Goal: Check status: Verify the current state of an ongoing process or item

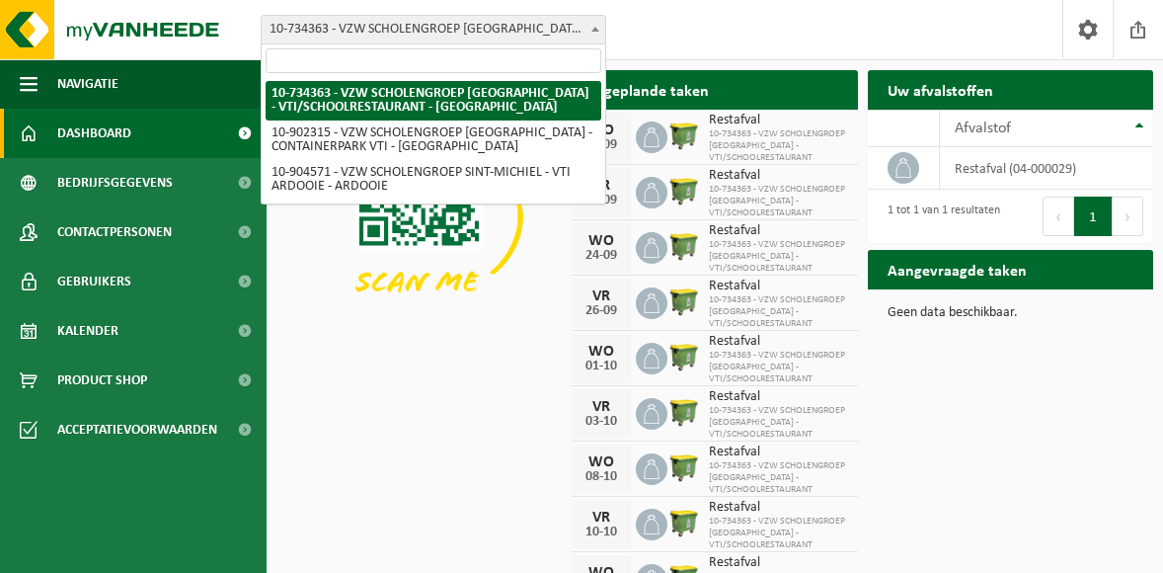
click at [597, 30] on b at bounding box center [596, 29] width 8 height 5
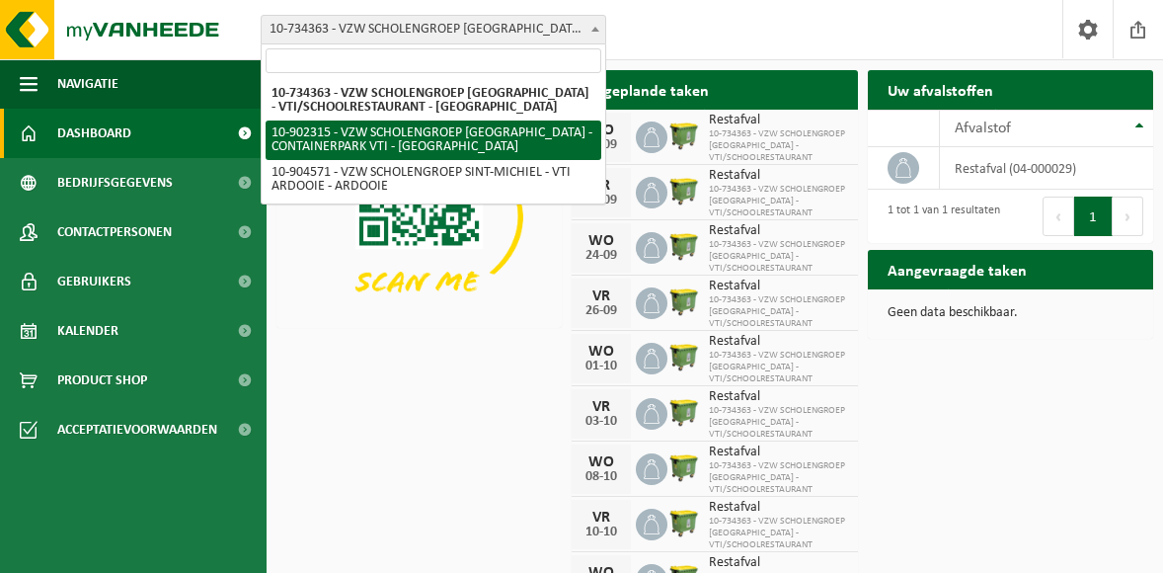
select select "120222"
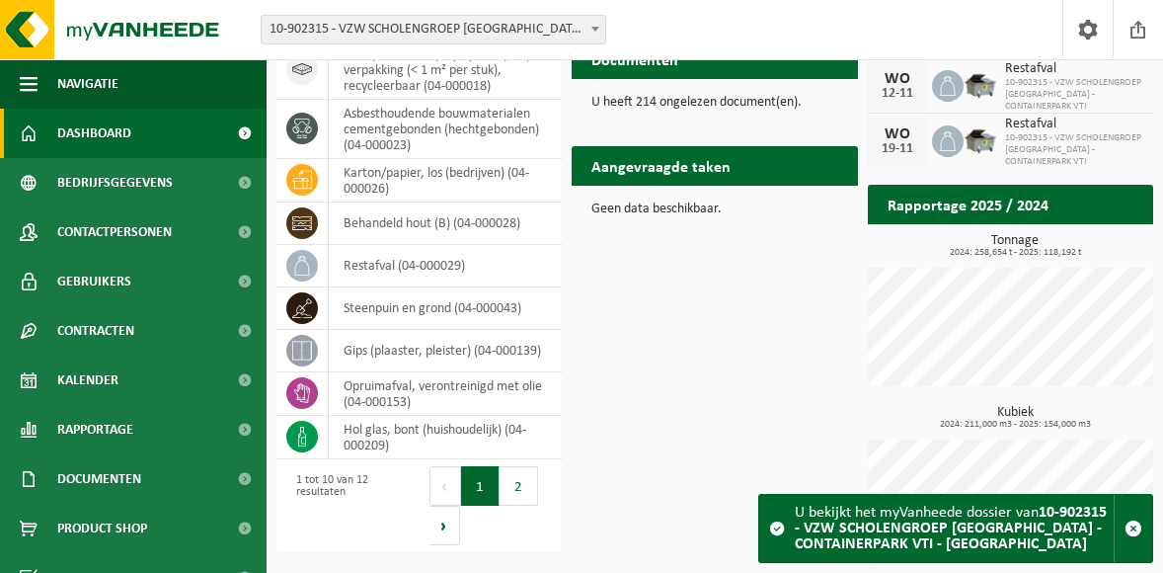
scroll to position [498, 0]
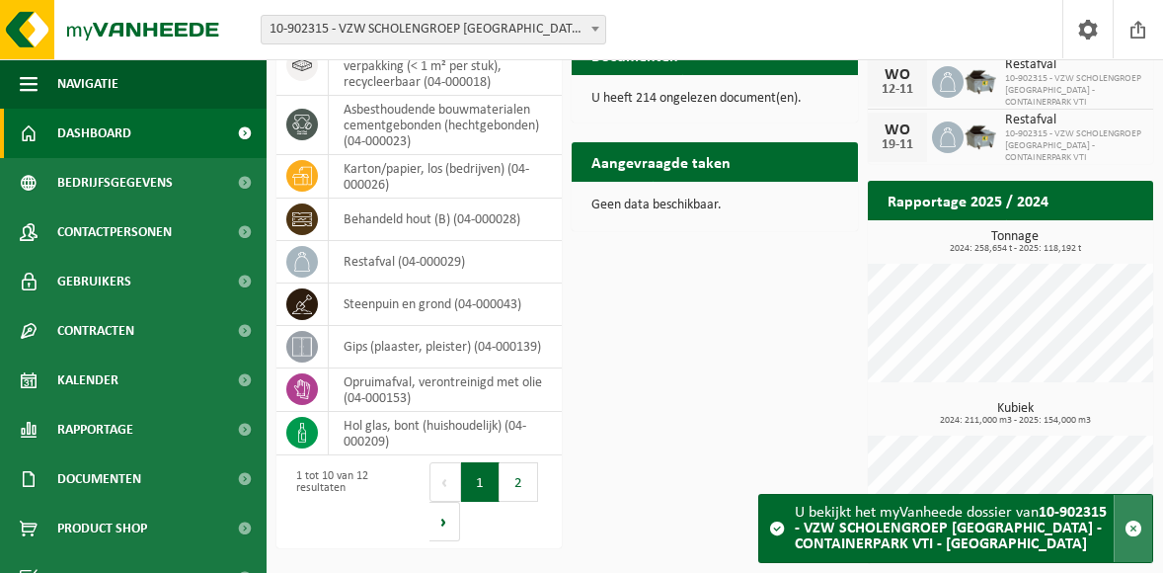
click at [1136, 526] on span "button" at bounding box center [1134, 528] width 18 height 18
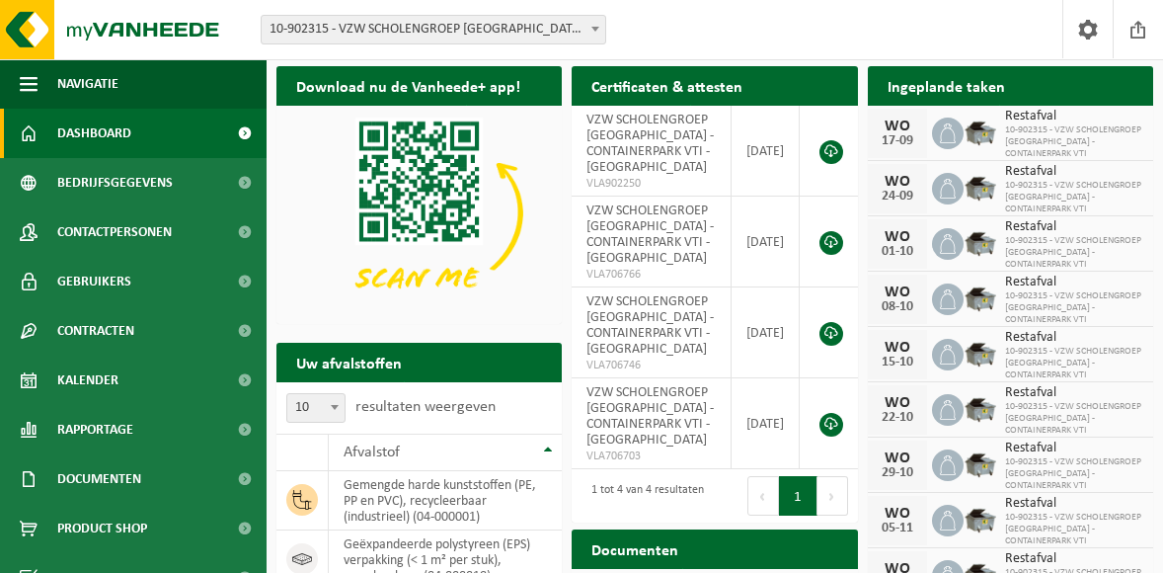
scroll to position [0, 0]
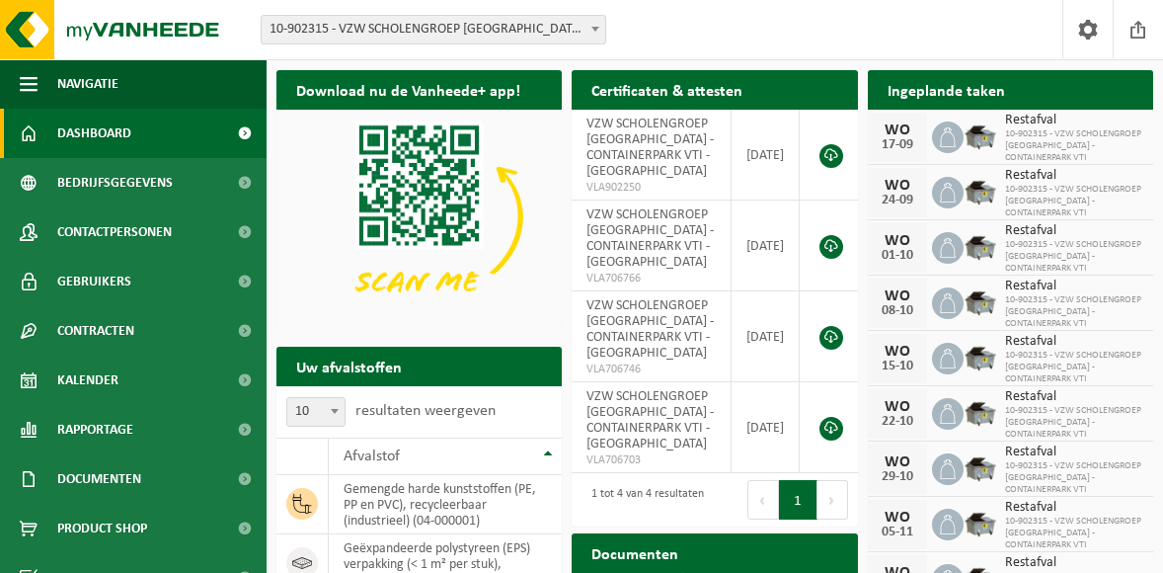
click at [597, 25] on span at bounding box center [596, 29] width 20 height 26
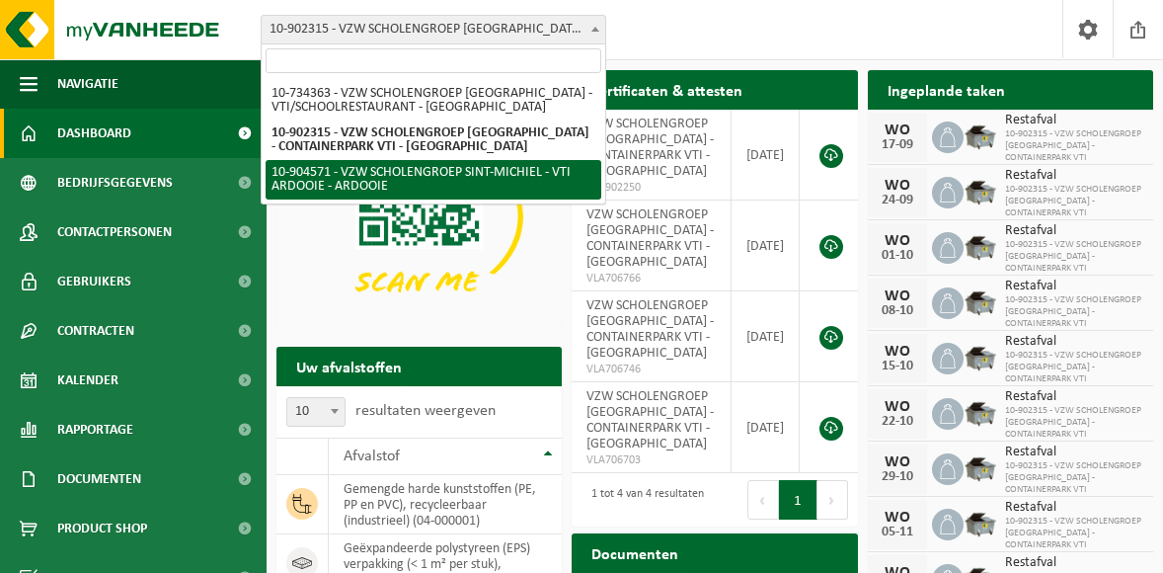
select select "121727"
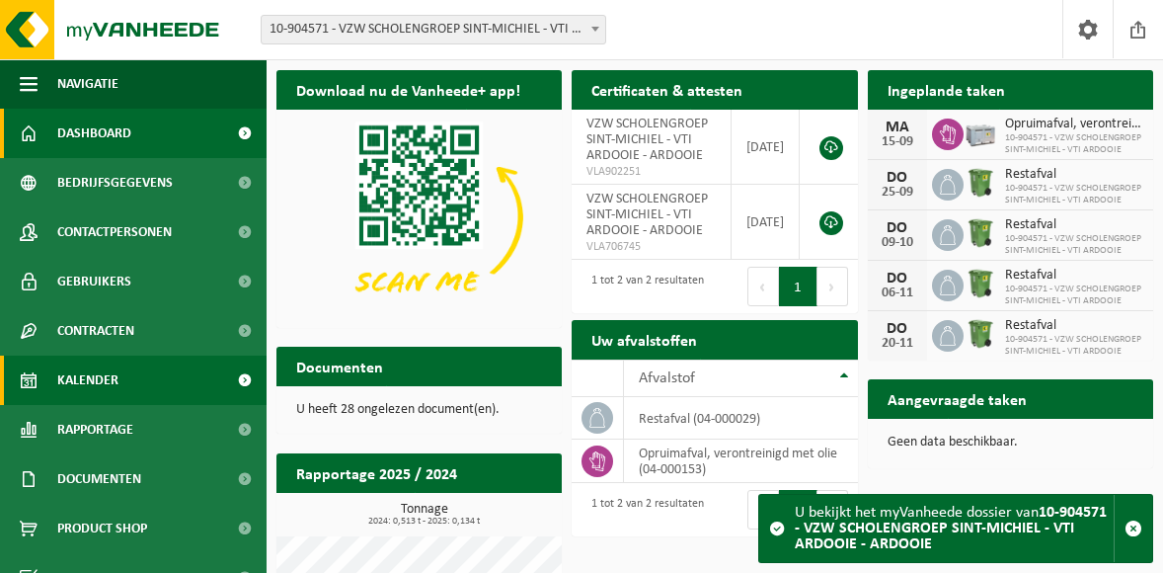
click at [92, 374] on span "Kalender" at bounding box center [87, 380] width 61 height 49
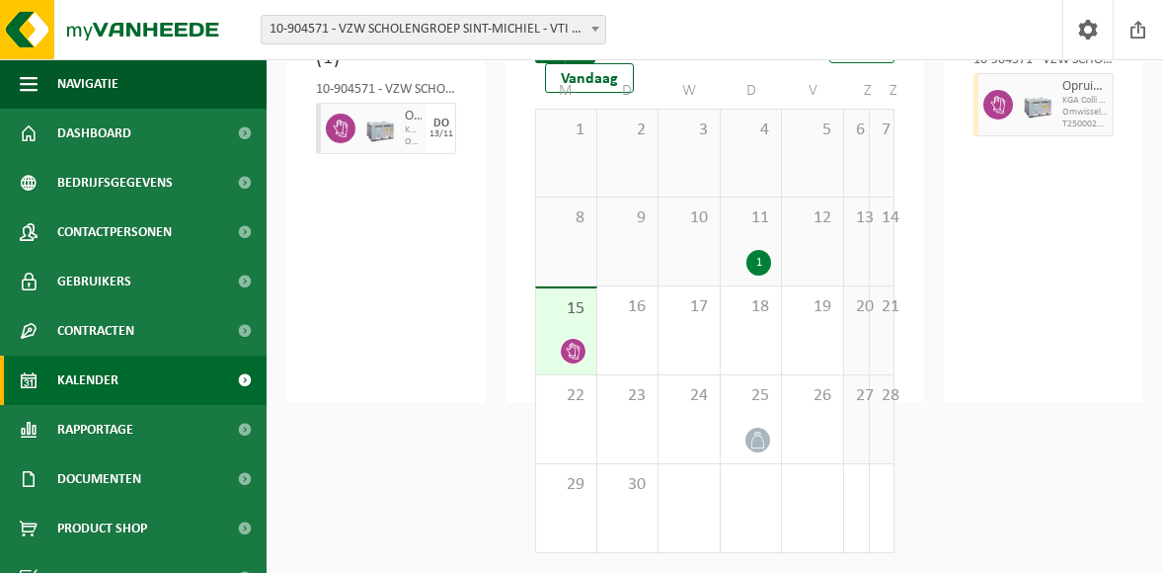
scroll to position [90, 0]
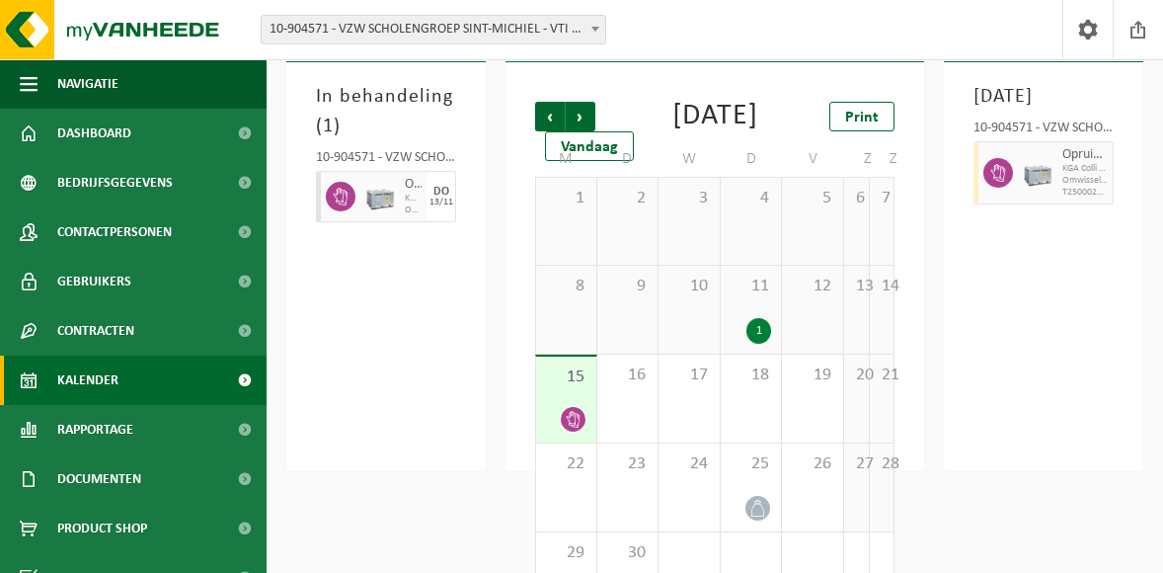
click at [756, 344] on div "1" at bounding box center [759, 331] width 25 height 26
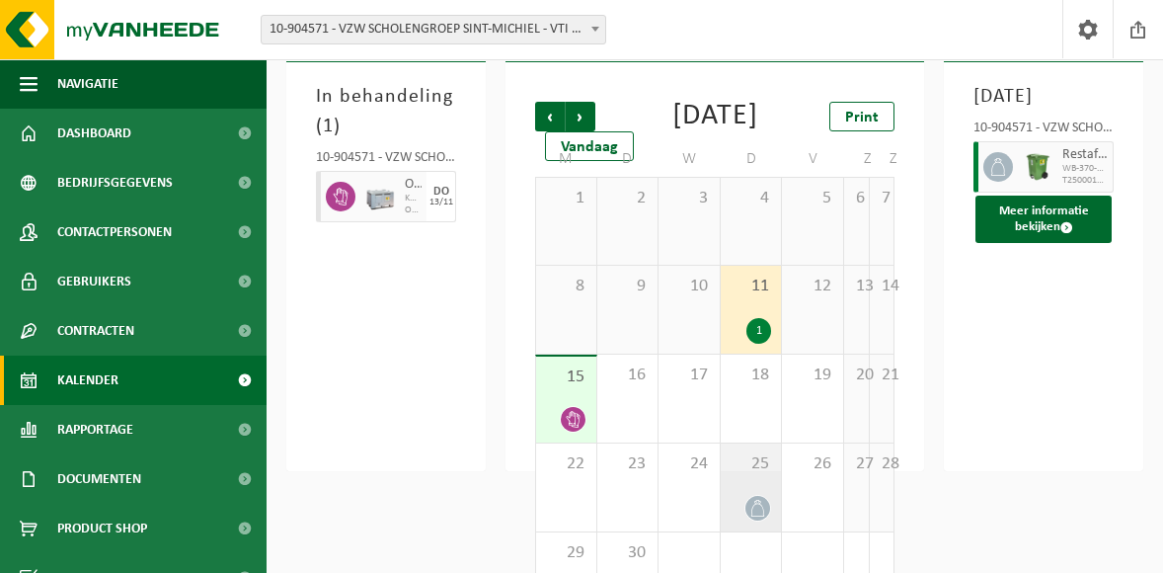
click at [753, 517] on icon at bounding box center [758, 508] width 17 height 17
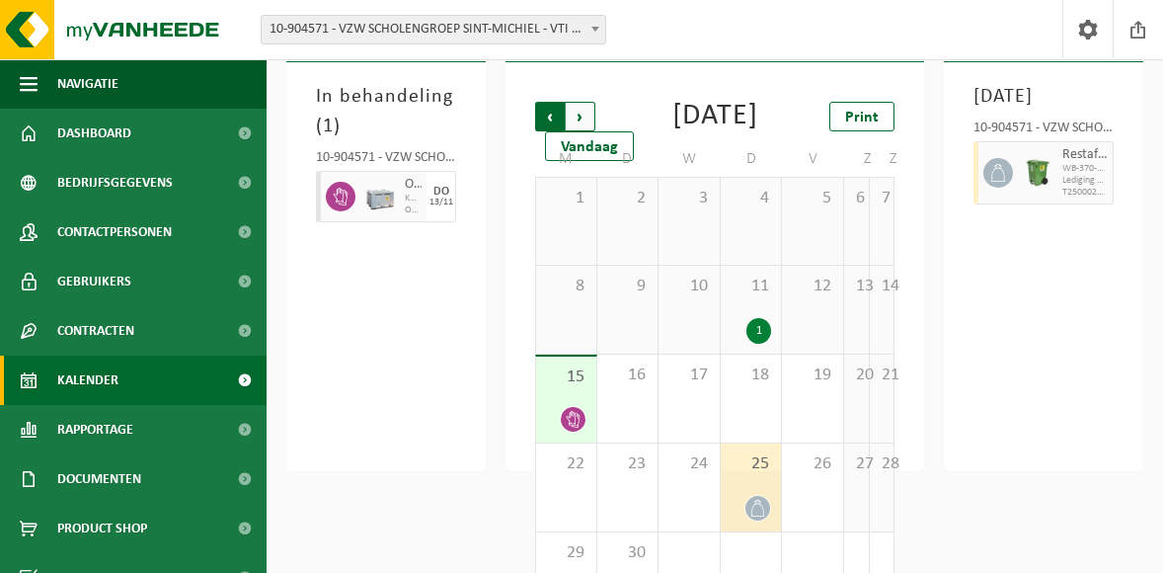
click at [575, 119] on span "Volgende" at bounding box center [581, 117] width 30 height 30
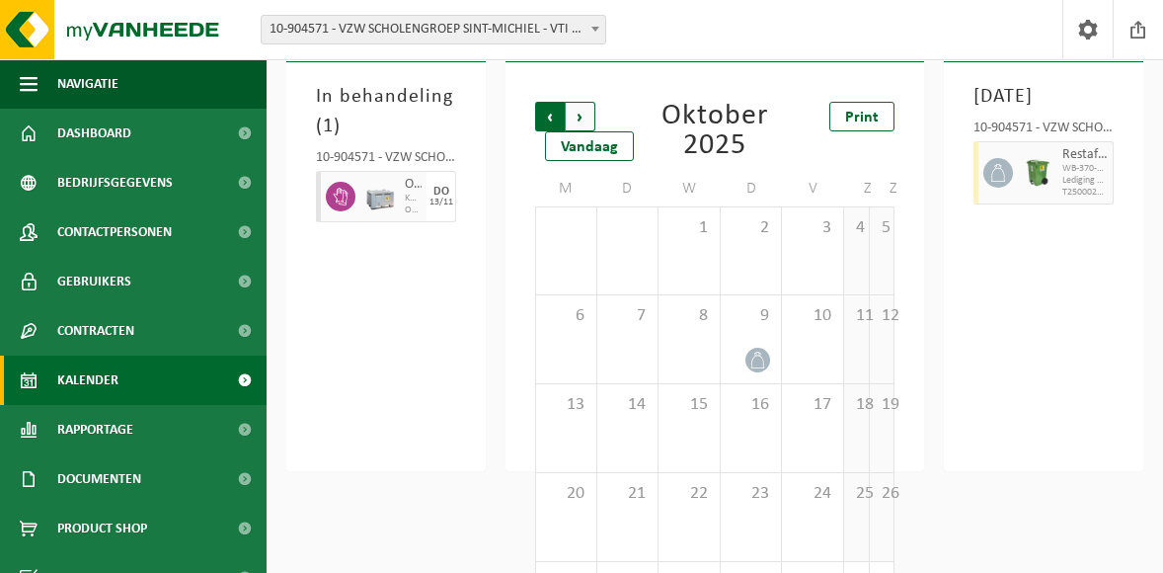
click at [577, 115] on span "Volgende" at bounding box center [581, 117] width 30 height 30
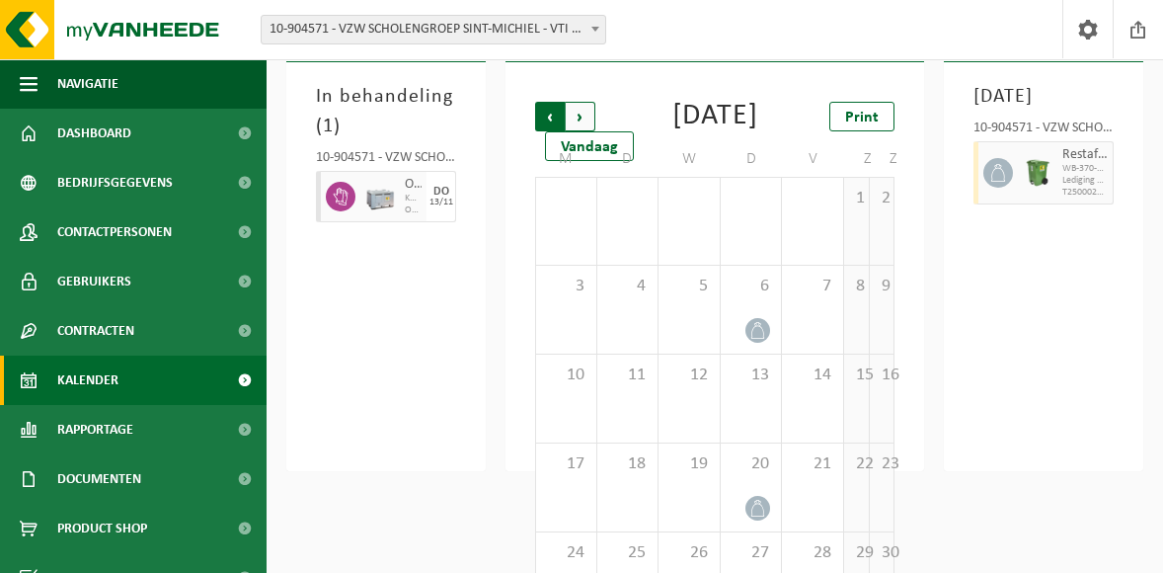
click at [580, 114] on span "Volgende" at bounding box center [581, 117] width 30 height 30
click at [547, 110] on span "Vorige" at bounding box center [550, 117] width 30 height 30
click at [551, 121] on span "Vorige" at bounding box center [550, 117] width 30 height 30
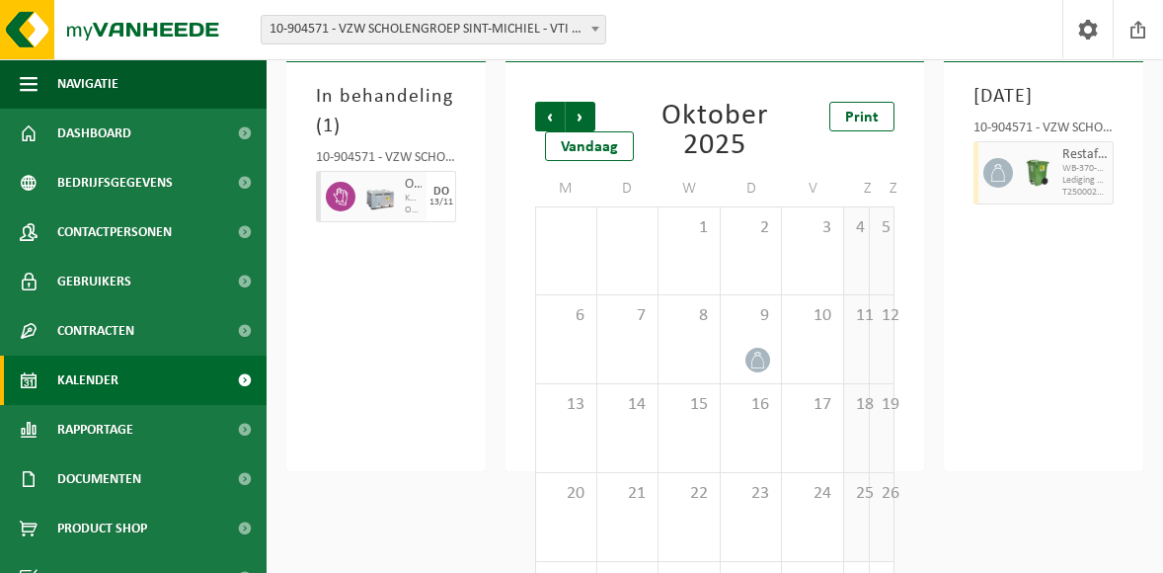
click at [551, 121] on span "Vorige" at bounding box center [550, 117] width 30 height 30
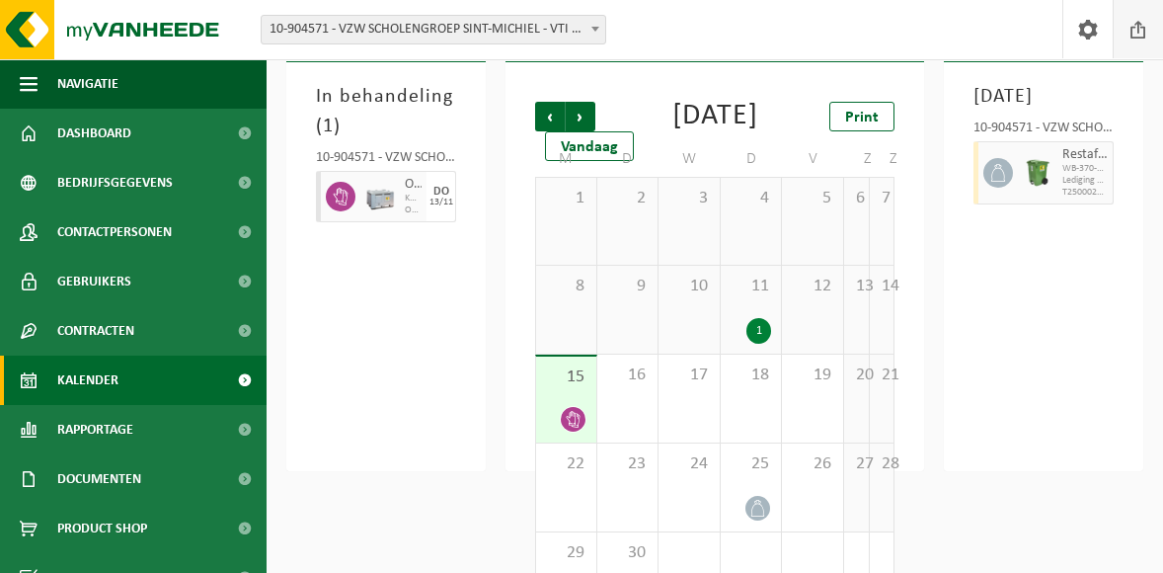
click at [1138, 24] on span at bounding box center [1139, 29] width 30 height 58
